Goal: Task Accomplishment & Management: Manage account settings

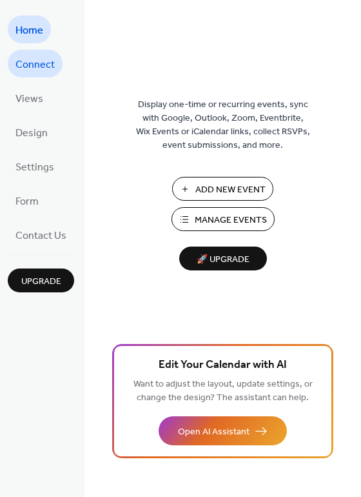
click at [17, 65] on span "Connect" at bounding box center [34, 65] width 39 height 20
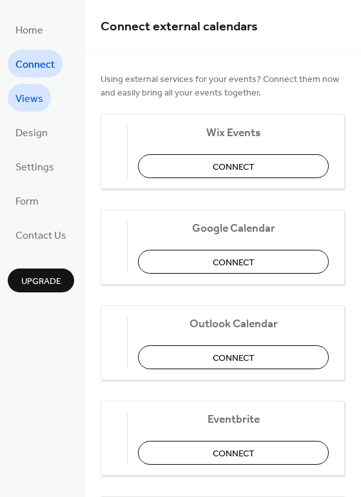
click at [45, 101] on link "Views" at bounding box center [29, 98] width 43 height 28
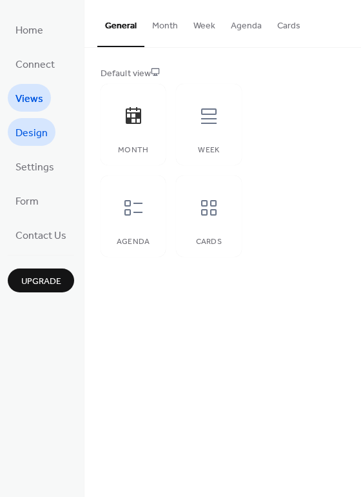
click at [45, 121] on link "Design" at bounding box center [32, 132] width 48 height 28
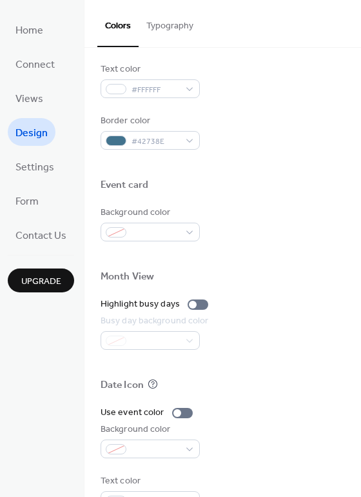
scroll to position [552, 0]
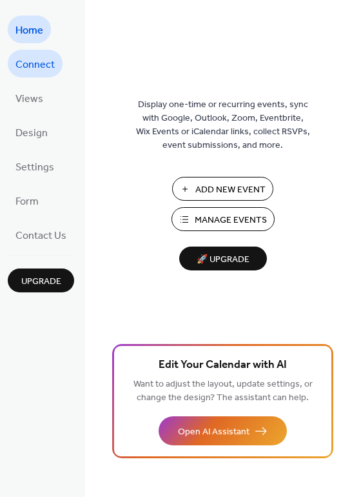
click at [31, 63] on span "Connect" at bounding box center [34, 65] width 39 height 20
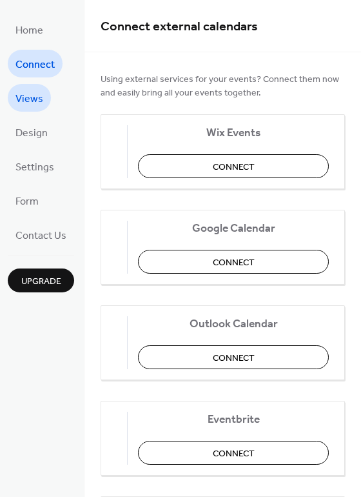
click at [28, 96] on span "Views" at bounding box center [29, 99] width 28 height 20
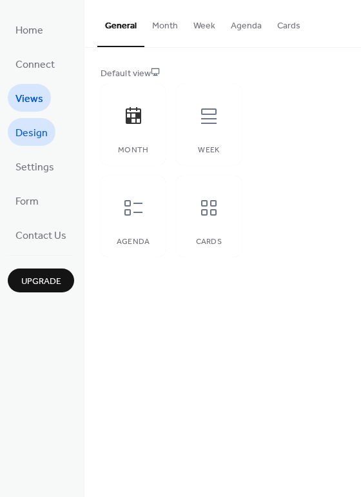
click at [30, 123] on span "Design" at bounding box center [31, 133] width 32 height 20
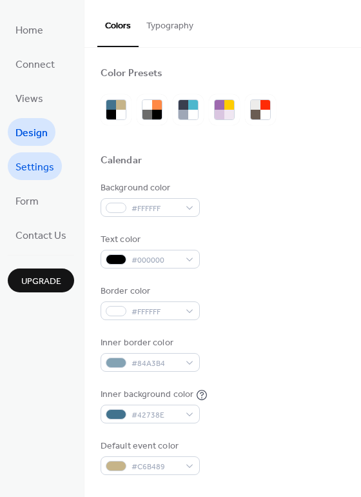
click at [30, 163] on span "Settings" at bounding box center [34, 167] width 39 height 20
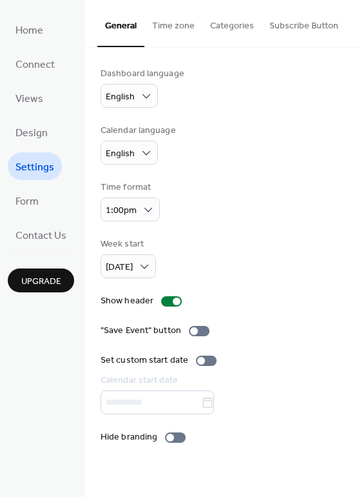
click at [43, 275] on span "Upgrade" at bounding box center [41, 282] width 40 height 14
click at [25, 36] on span "Home" at bounding box center [29, 31] width 28 height 20
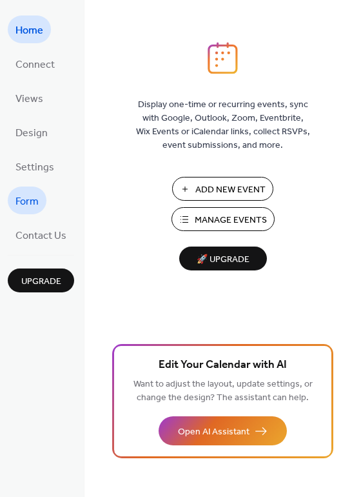
click at [32, 201] on span "Form" at bounding box center [26, 202] width 23 height 20
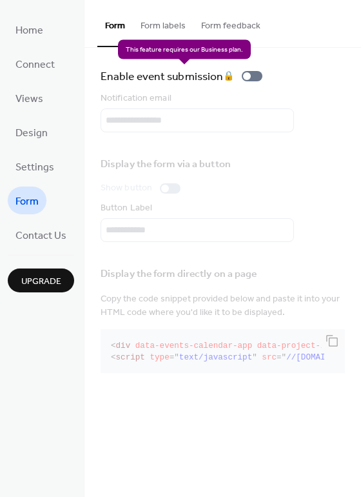
click at [246, 73] on div "Enable event submission 🔒" at bounding box center [184, 76] width 167 height 18
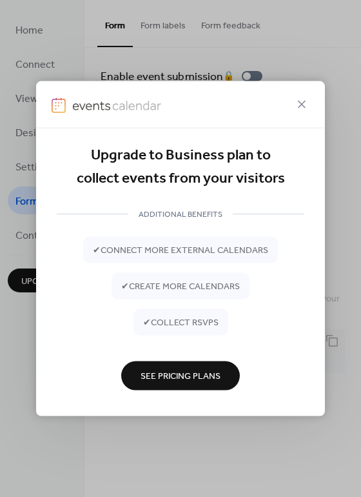
click at [185, 370] on span "See Pricing Plans" at bounding box center [181, 377] width 80 height 14
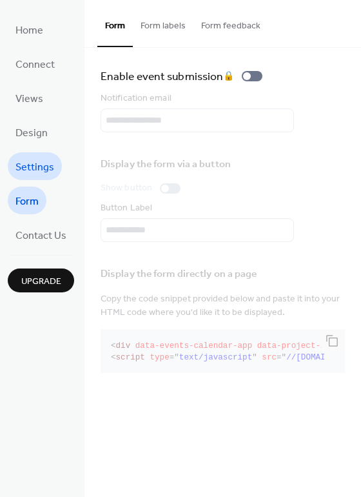
click at [41, 159] on span "Settings" at bounding box center [34, 167] width 39 height 20
